Goal: Information Seeking & Learning: Learn about a topic

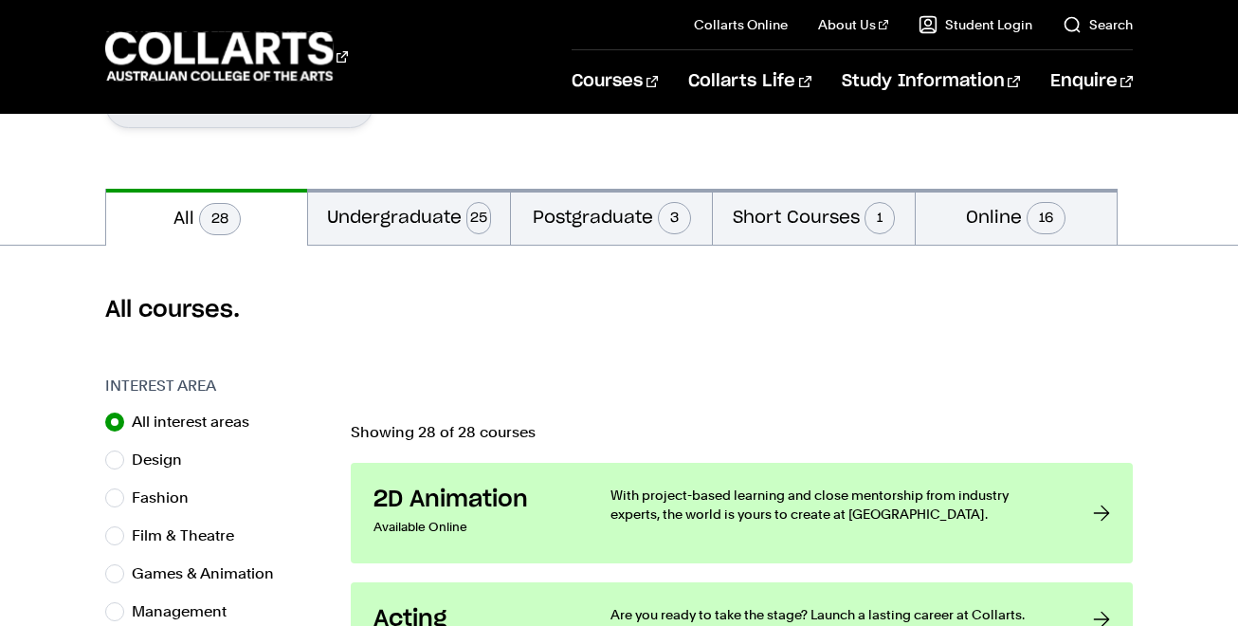
scroll to position [350, 0]
click at [456, 196] on button "Undergraduate 25" at bounding box center [408, 216] width 201 height 56
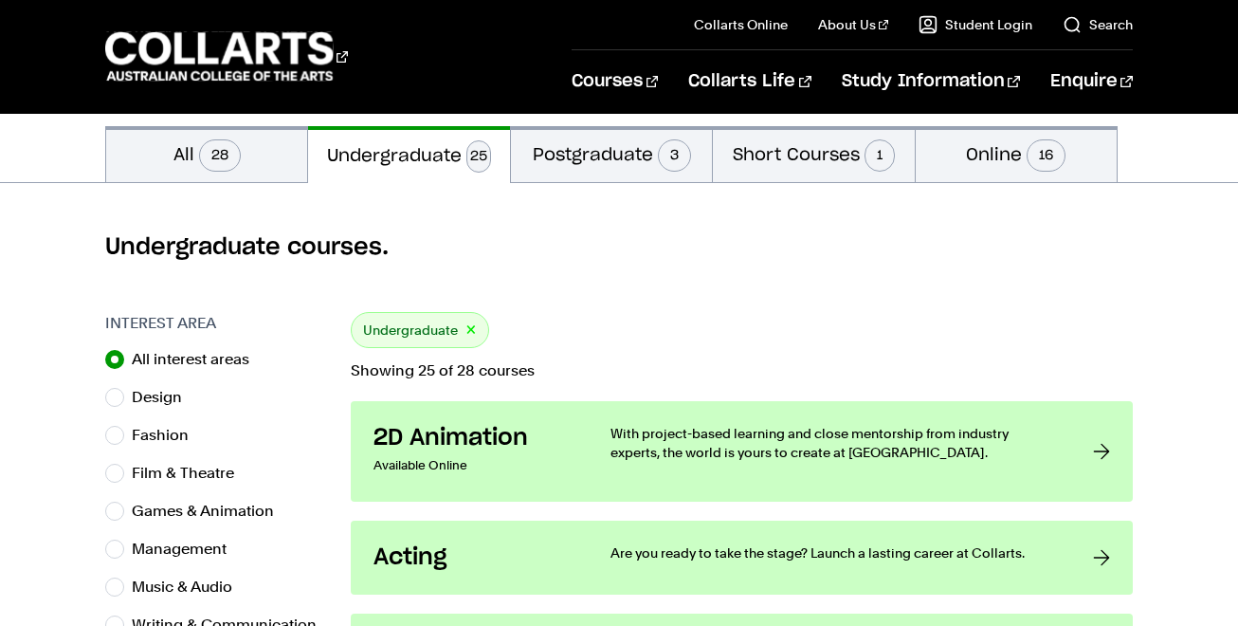
scroll to position [408, 0]
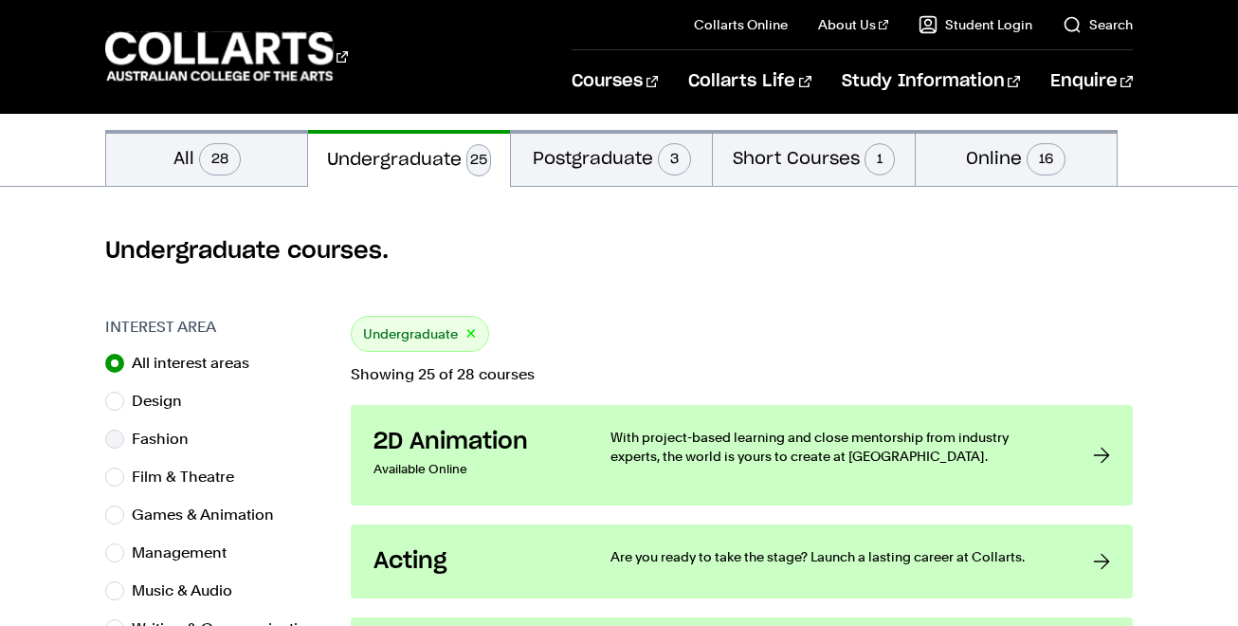
click at [168, 433] on label "Fashion" at bounding box center [168, 439] width 72 height 27
click at [124, 433] on input "Fashion" at bounding box center [114, 438] width 19 height 19
radio input "true"
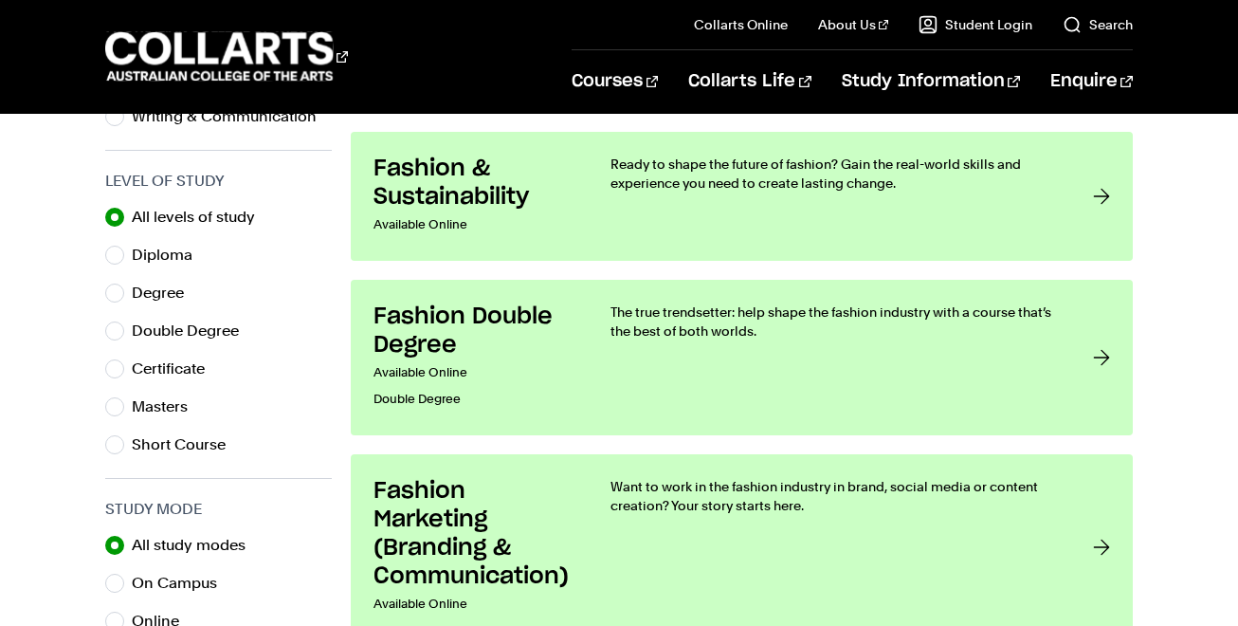
scroll to position [918, 0]
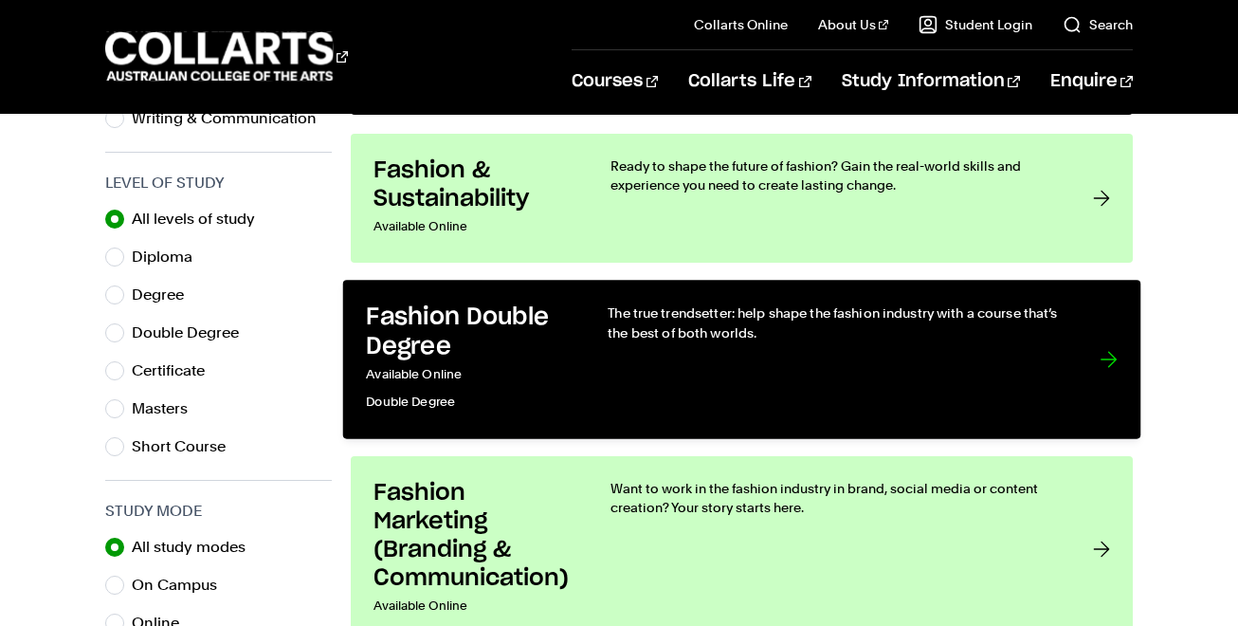
click at [985, 283] on link "Fashion Double Degree Available Online Double Degree The true trendsetter: help…" at bounding box center [742, 359] width 798 height 158
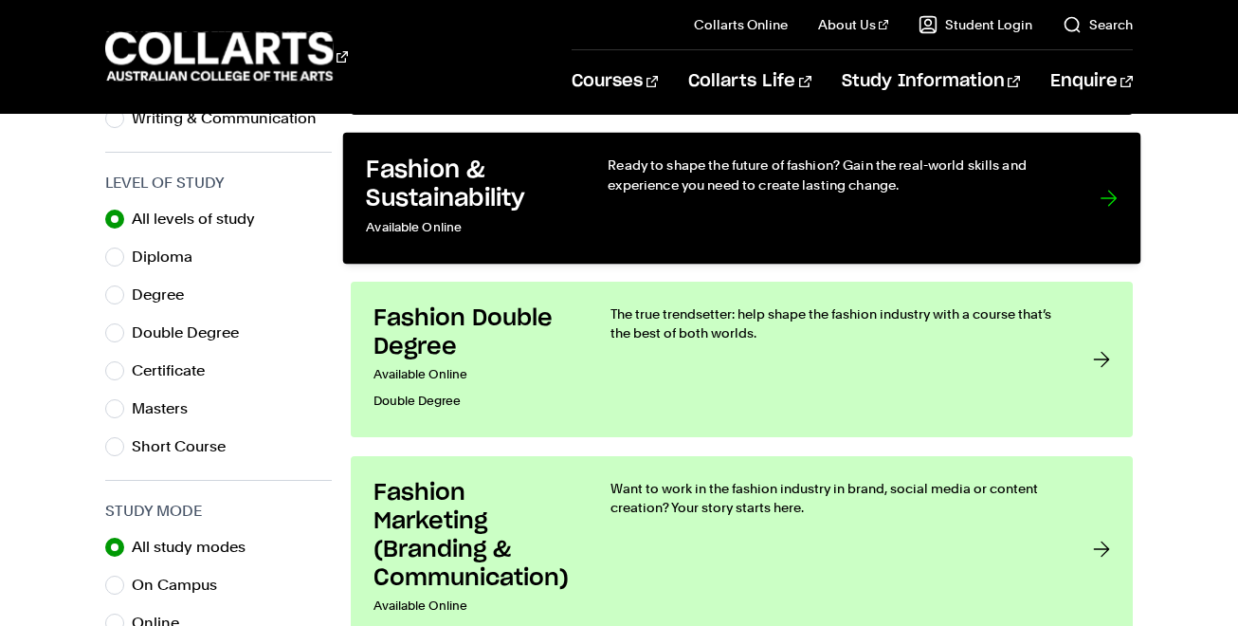
click at [547, 239] on p "Available Online" at bounding box center [467, 226] width 203 height 27
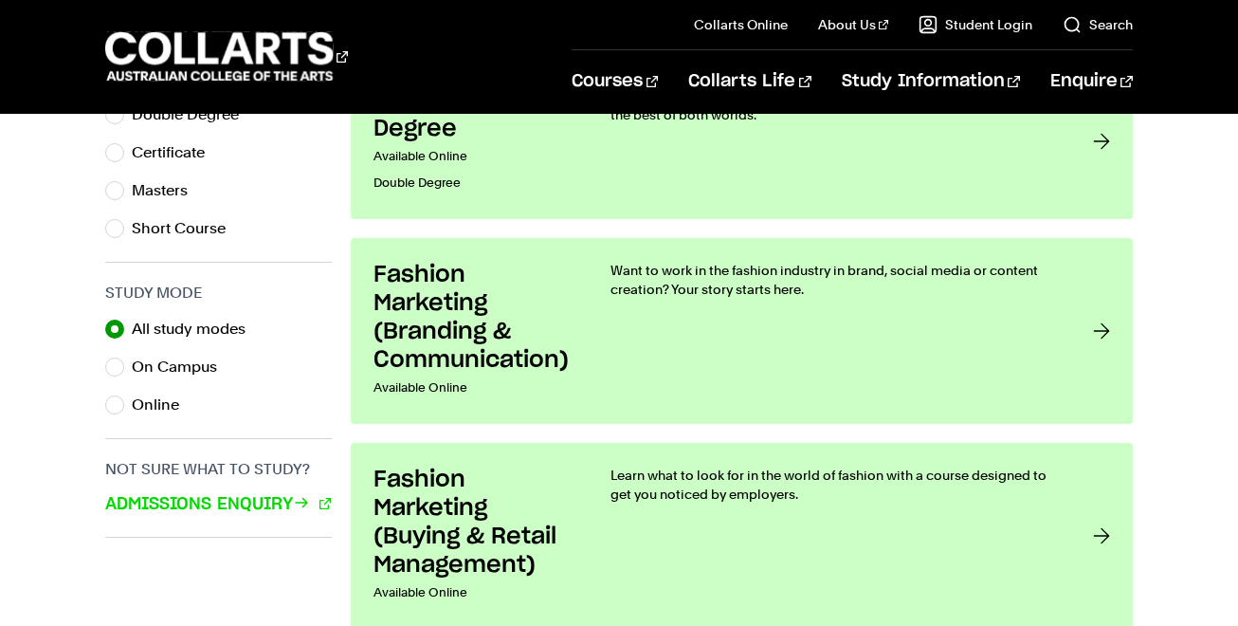
scroll to position [1138, 0]
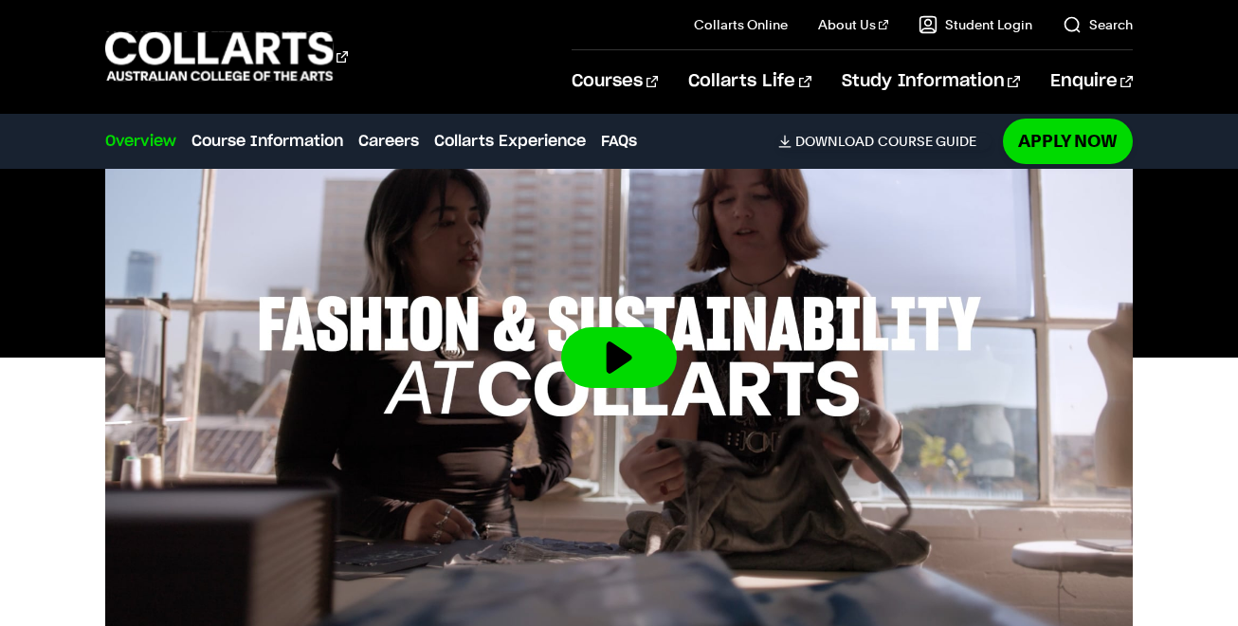
scroll to position [884, 0]
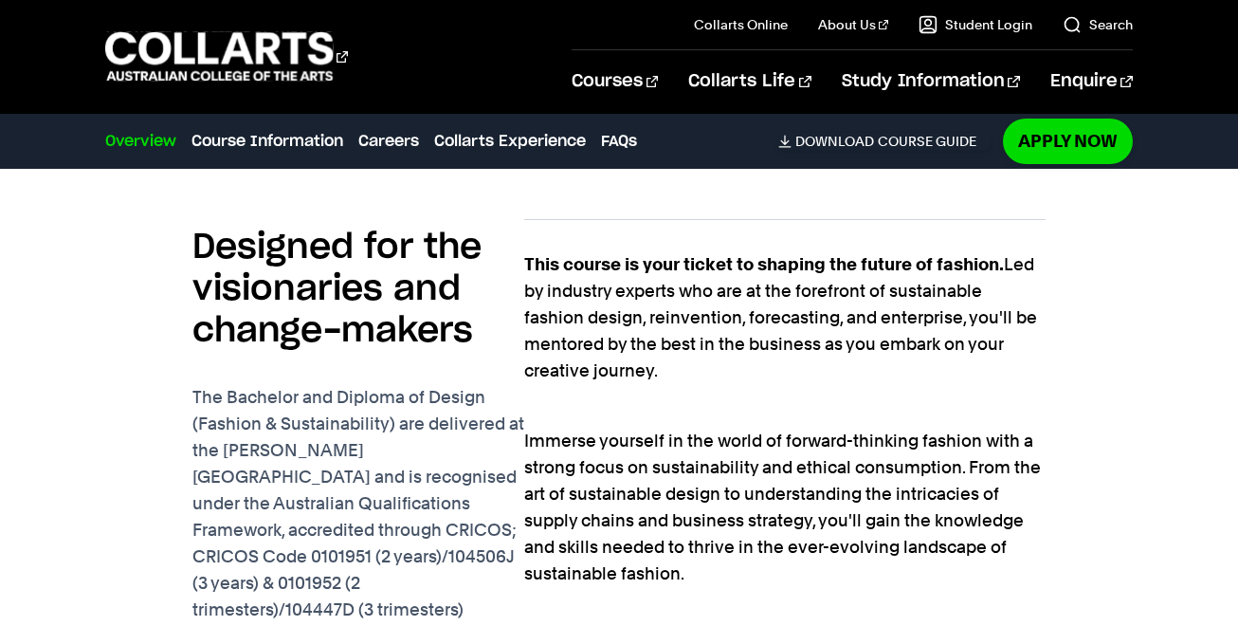
scroll to position [1197, 0]
